Goal: Entertainment & Leisure: Consume media (video, audio)

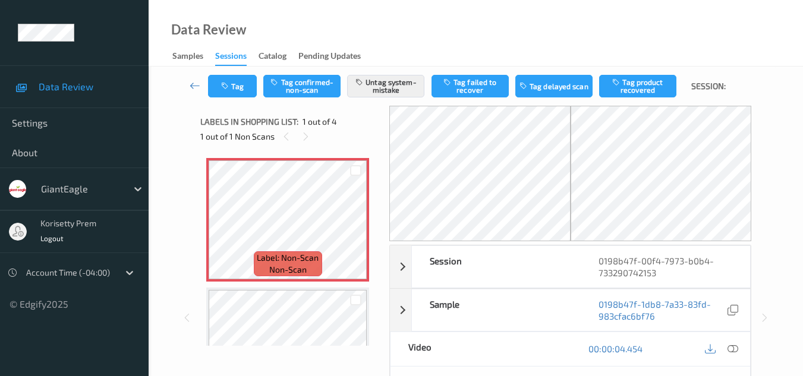
drag, startPoint x: 728, startPoint y: 347, endPoint x: 721, endPoint y: 346, distance: 7.2
click at [728, 348] on icon at bounding box center [732, 348] width 11 height 11
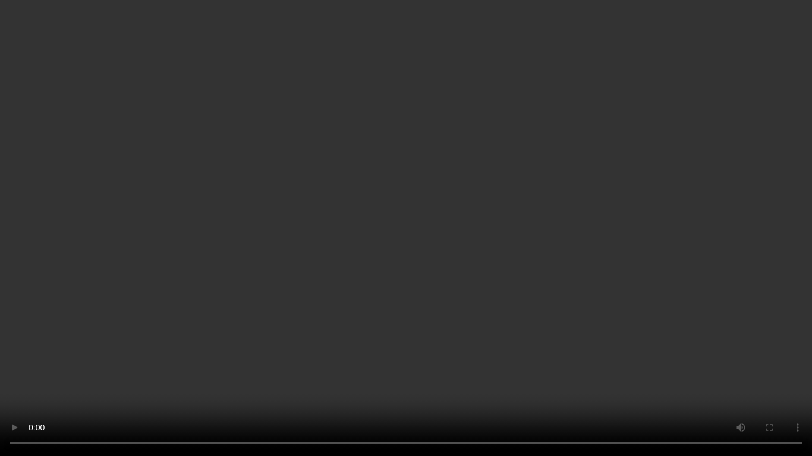
click at [576, 168] on video at bounding box center [406, 228] width 812 height 456
click at [548, 174] on video at bounding box center [406, 228] width 812 height 456
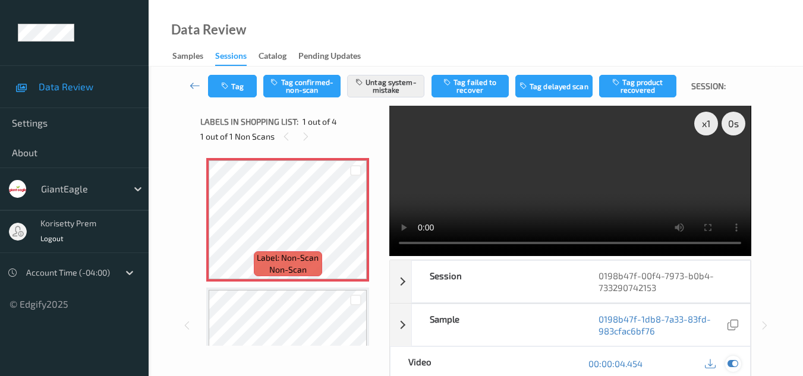
click at [731, 361] on icon at bounding box center [732, 363] width 11 height 11
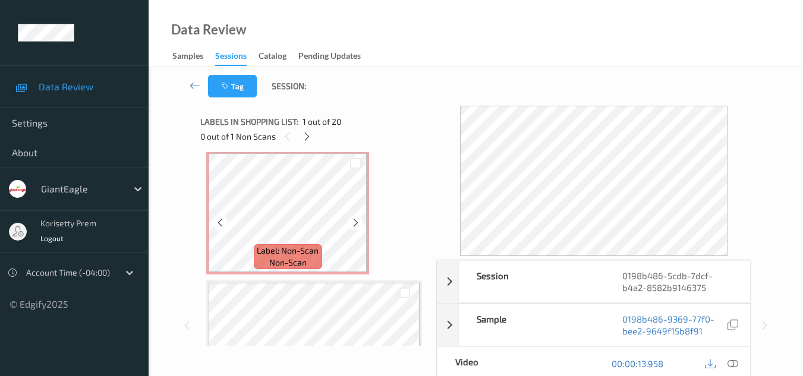
scroll to position [2020, 0]
